Goal: Information Seeking & Learning: Find specific fact

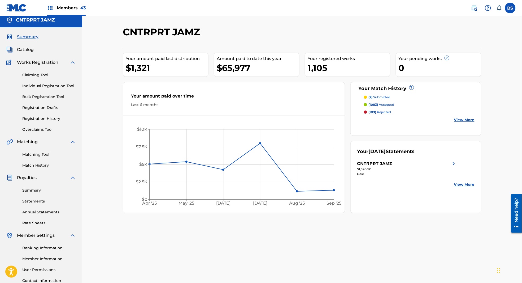
scroll to position [3, 0]
click at [23, 50] on span "Catalog" at bounding box center [25, 49] width 17 height 6
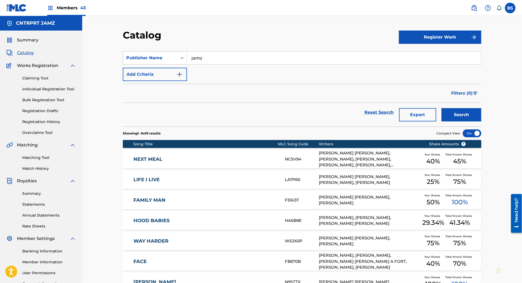
click at [202, 52] on input "jamz" at bounding box center [334, 57] width 294 height 13
paste input "1am"
type input "1am"
click at [462, 112] on button "Search" at bounding box center [462, 114] width 40 height 13
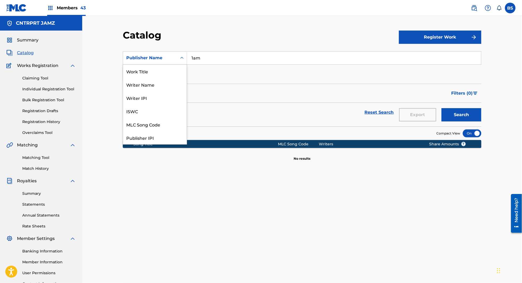
click at [167, 59] on div "Publisher Name" at bounding box center [150, 58] width 48 height 6
drag, startPoint x: 156, startPoint y: 71, endPoint x: 180, endPoint y: 65, distance: 24.9
click at [156, 71] on div "Work Title" at bounding box center [155, 70] width 64 height 13
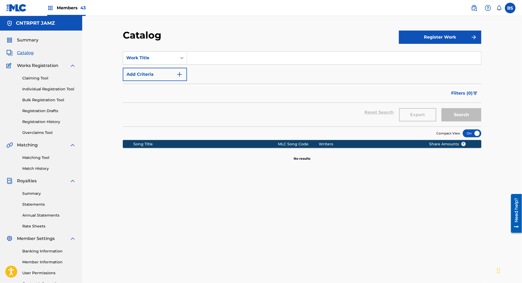
click at [209, 55] on input "Search Form" at bounding box center [334, 57] width 294 height 13
paste input "1am"
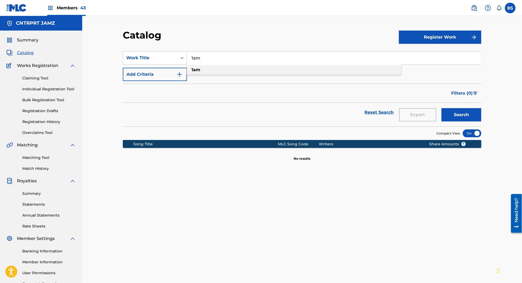
type input "1am"
click at [234, 70] on div "1am" at bounding box center [294, 70] width 214 height 10
click at [463, 111] on button "Search" at bounding box center [462, 114] width 40 height 13
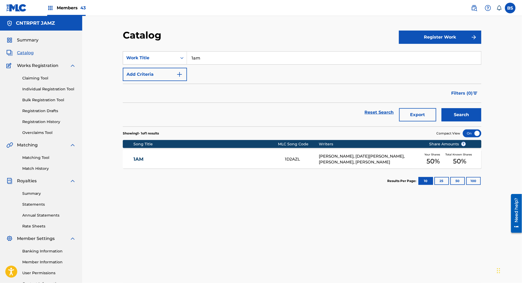
drag, startPoint x: 225, startPoint y: 155, endPoint x: 229, endPoint y: 156, distance: 3.9
click at [225, 155] on div "1AM 1D2AZL [PERSON_NAME], [DATE][PERSON_NAME], [PERSON_NAME], [PERSON_NAME] You…" at bounding box center [302, 159] width 359 height 19
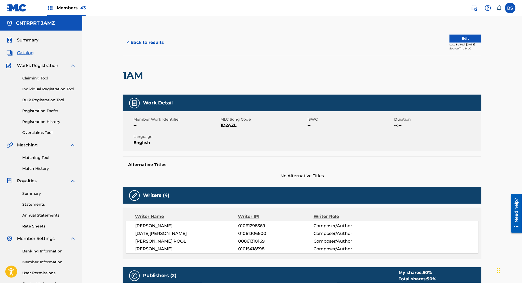
click at [145, 45] on button "< Back to results" at bounding box center [145, 42] width 45 height 13
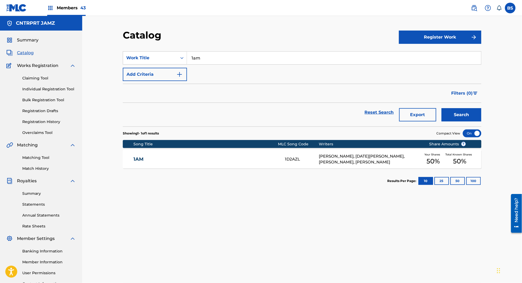
click at [198, 57] on input "1am" at bounding box center [334, 57] width 294 height 13
paste input "Baby"
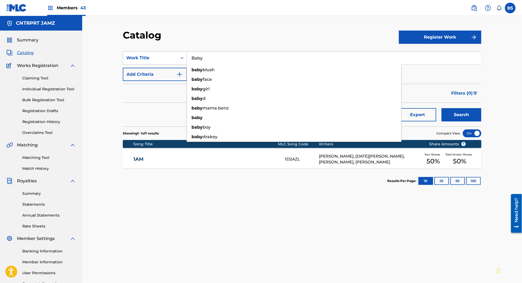
type input "Baby"
click at [458, 117] on button "Search" at bounding box center [462, 114] width 40 height 13
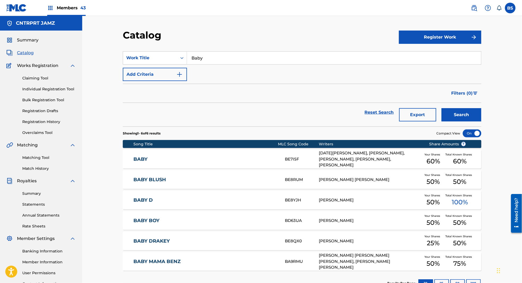
drag, startPoint x: 237, startPoint y: 160, endPoint x: 232, endPoint y: 159, distance: 4.5
click at [237, 160] on link "BABY" at bounding box center [206, 159] width 144 height 6
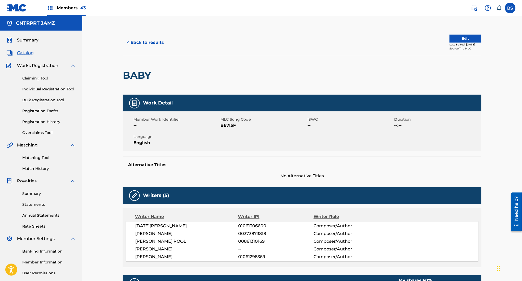
click at [26, 53] on span "Catalog" at bounding box center [25, 53] width 17 height 6
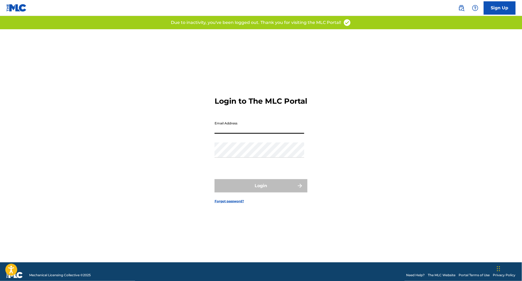
type input "[EMAIL_ADDRESS][DOMAIN_NAME]"
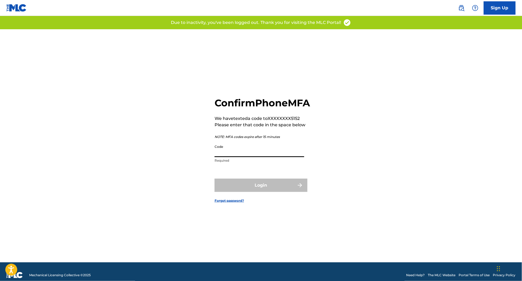
click at [247, 156] on input "Code" at bounding box center [260, 149] width 90 height 15
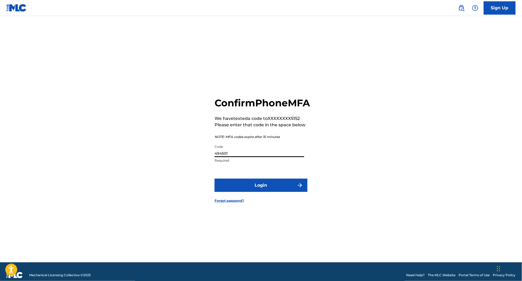
type input "494501"
click at [265, 191] on button "Login" at bounding box center [261, 184] width 93 height 13
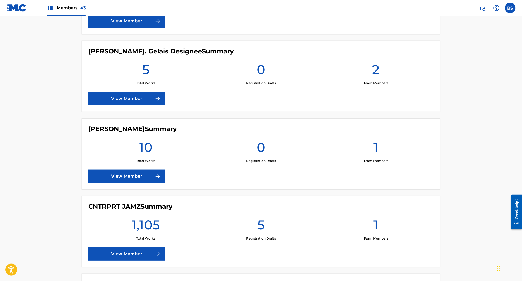
scroll to position [517, 0]
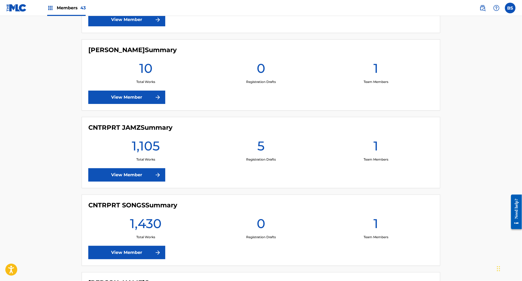
click at [140, 171] on link "View Member" at bounding box center [126, 174] width 77 height 13
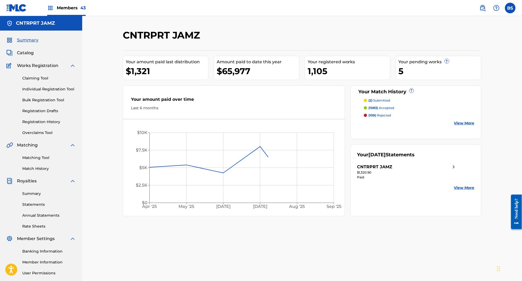
click at [31, 51] on span "Catalog" at bounding box center [25, 53] width 17 height 6
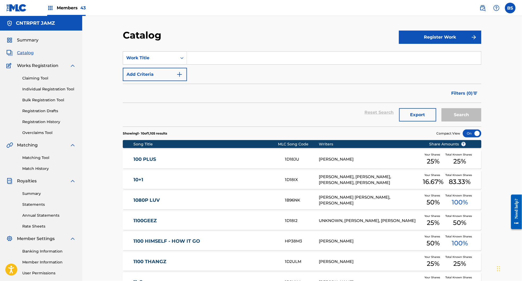
click at [203, 61] on input "Search Form" at bounding box center [334, 57] width 294 height 13
paste input "COUNTDOWN"
type input "COUNTDOWN"
drag, startPoint x: 462, startPoint y: 114, endPoint x: 302, endPoint y: 111, distance: 159.5
click at [462, 114] on button "Search" at bounding box center [462, 114] width 40 height 13
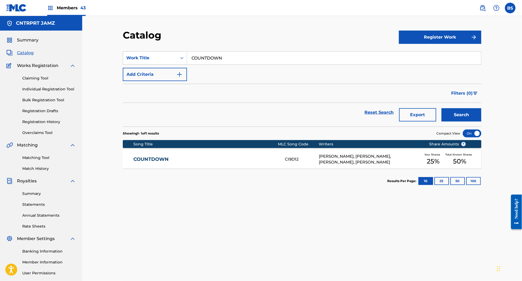
click at [237, 162] on link "COUNTDOWN" at bounding box center [206, 159] width 144 height 6
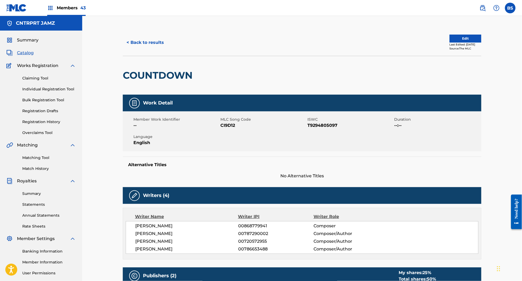
click at [138, 37] on button "< Back to results" at bounding box center [145, 42] width 45 height 13
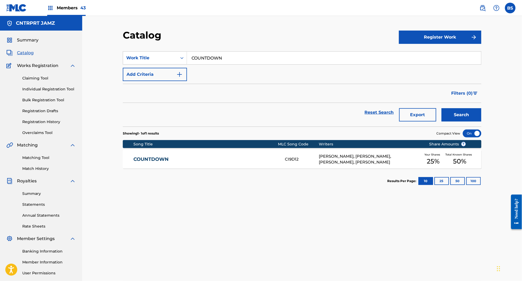
click at [213, 53] on input "COUNTDOWN" at bounding box center [334, 57] width 294 height 13
click at [212, 58] on input "COUNTDOWN" at bounding box center [334, 57] width 294 height 13
click at [200, 67] on div "firebac k" at bounding box center [294, 70] width 214 height 10
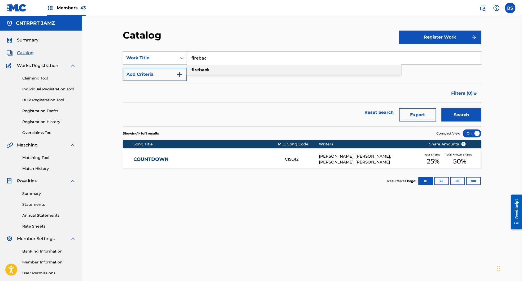
type input "fireback"
click at [461, 111] on button "Search" at bounding box center [462, 114] width 40 height 13
